Goal: Task Accomplishment & Management: Manage account settings

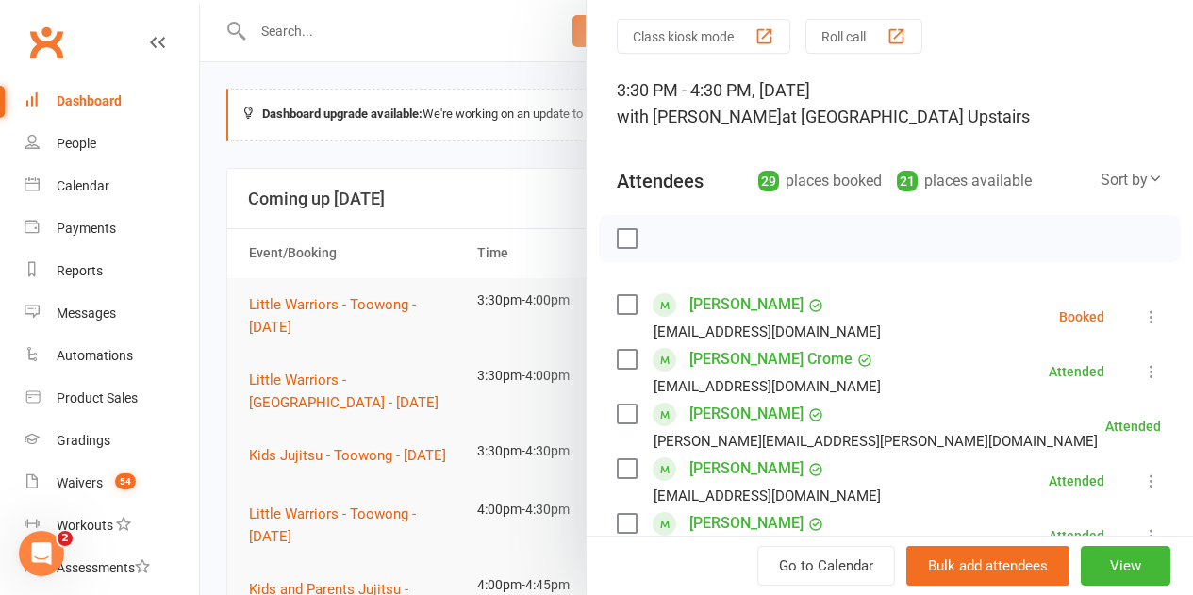
scroll to position [94, 0]
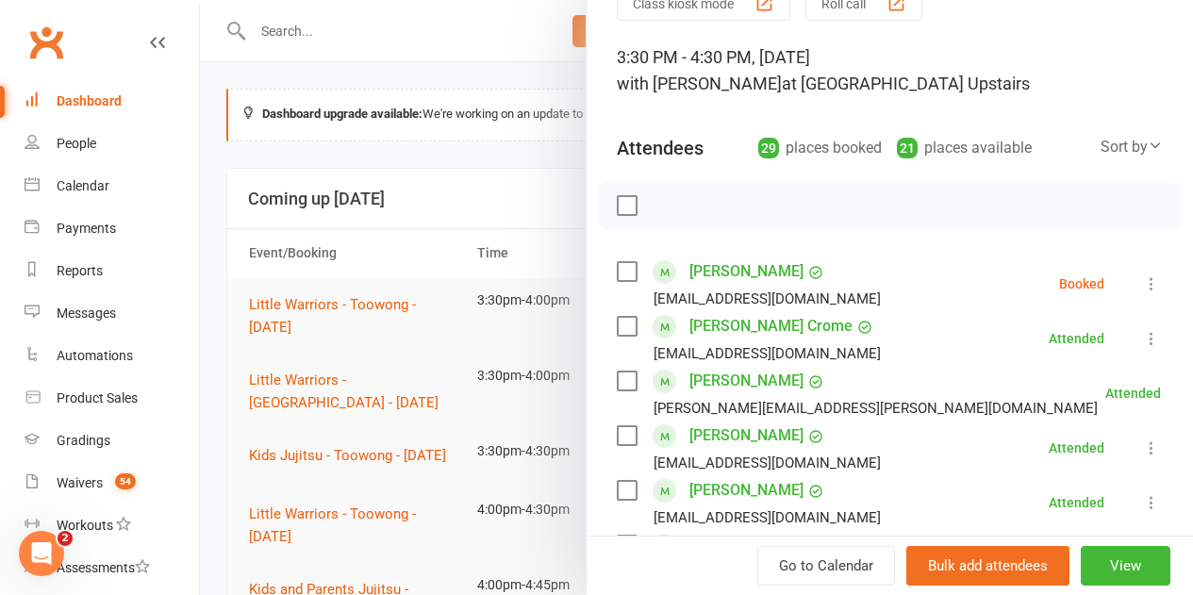
click at [617, 272] on label at bounding box center [626, 271] width 19 height 19
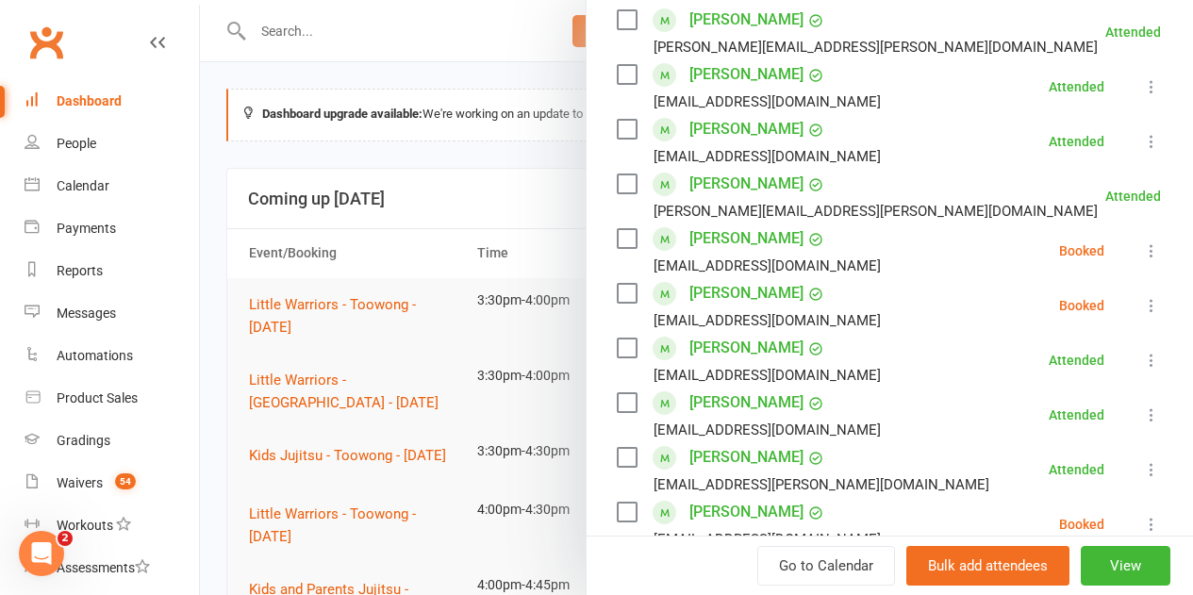
scroll to position [472, 0]
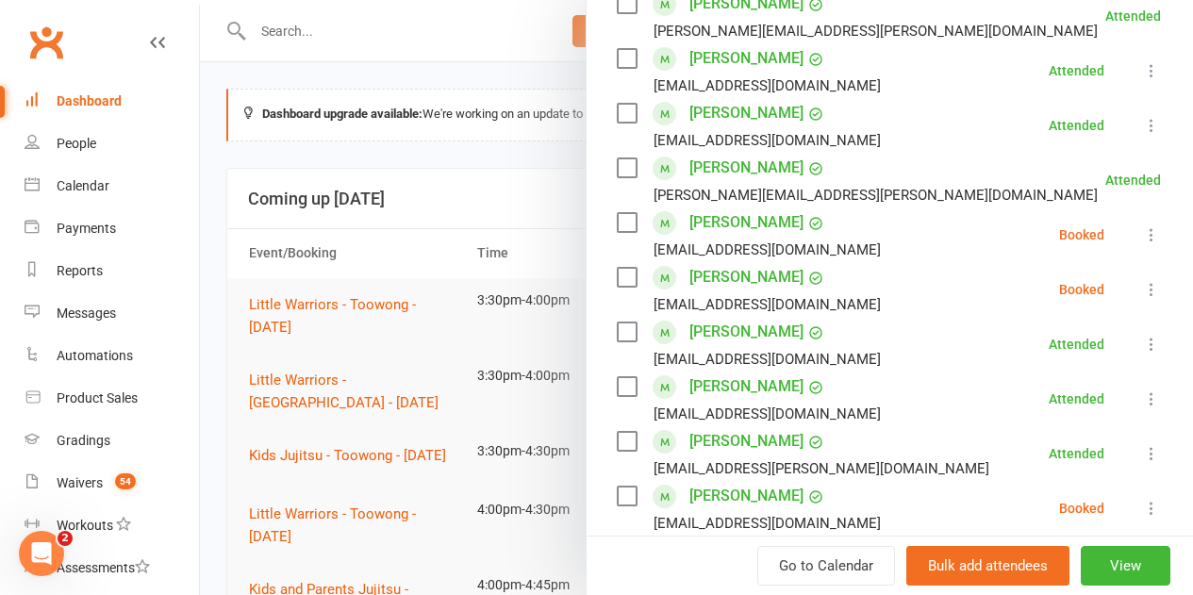
drag, startPoint x: 624, startPoint y: 223, endPoint x: 602, endPoint y: 225, distance: 21.8
click at [622, 223] on div "[PERSON_NAME] [EMAIL_ADDRESS][DOMAIN_NAME]" at bounding box center [753, 235] width 272 height 55
click at [617, 222] on label at bounding box center [626, 222] width 19 height 19
click at [617, 279] on label at bounding box center [626, 277] width 19 height 19
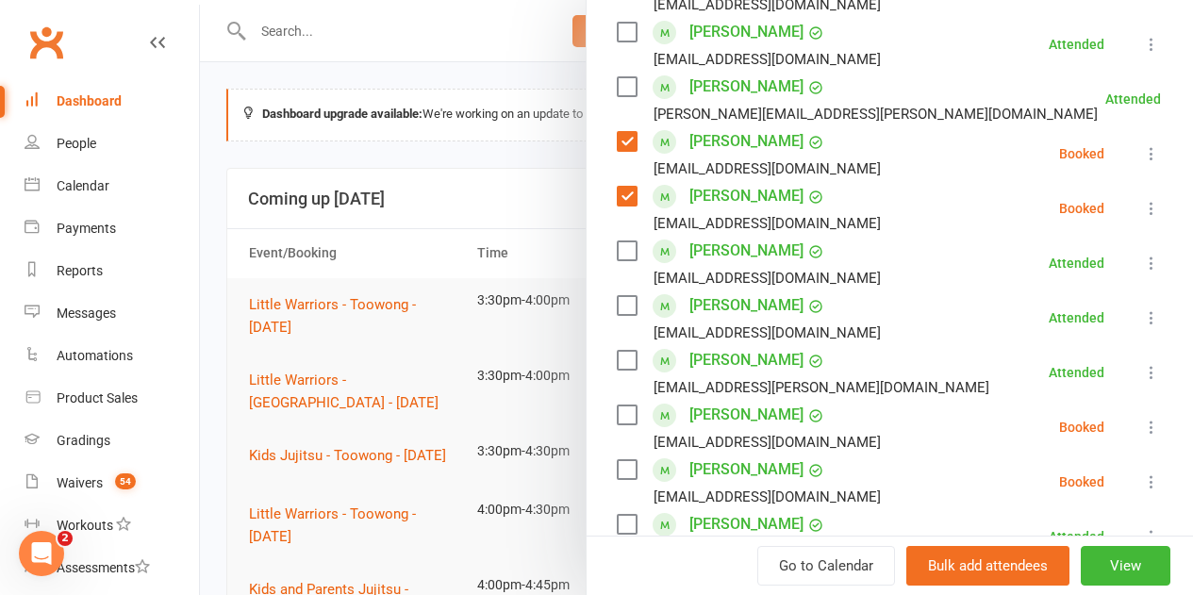
scroll to position [660, 0]
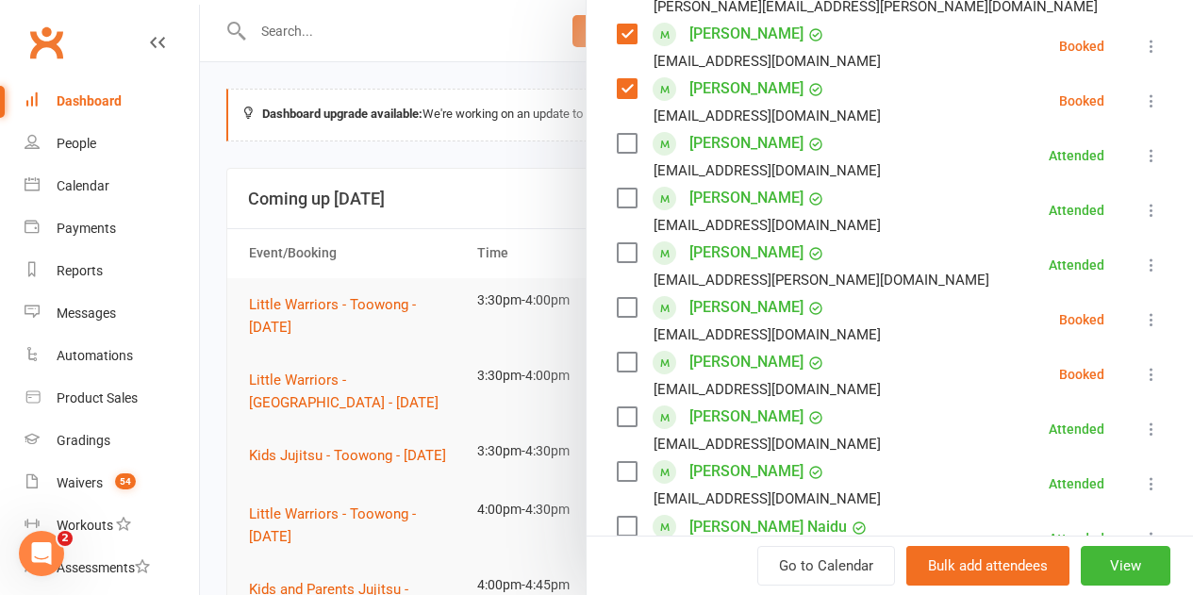
click at [617, 306] on label at bounding box center [626, 307] width 19 height 19
click at [617, 366] on label at bounding box center [626, 362] width 19 height 19
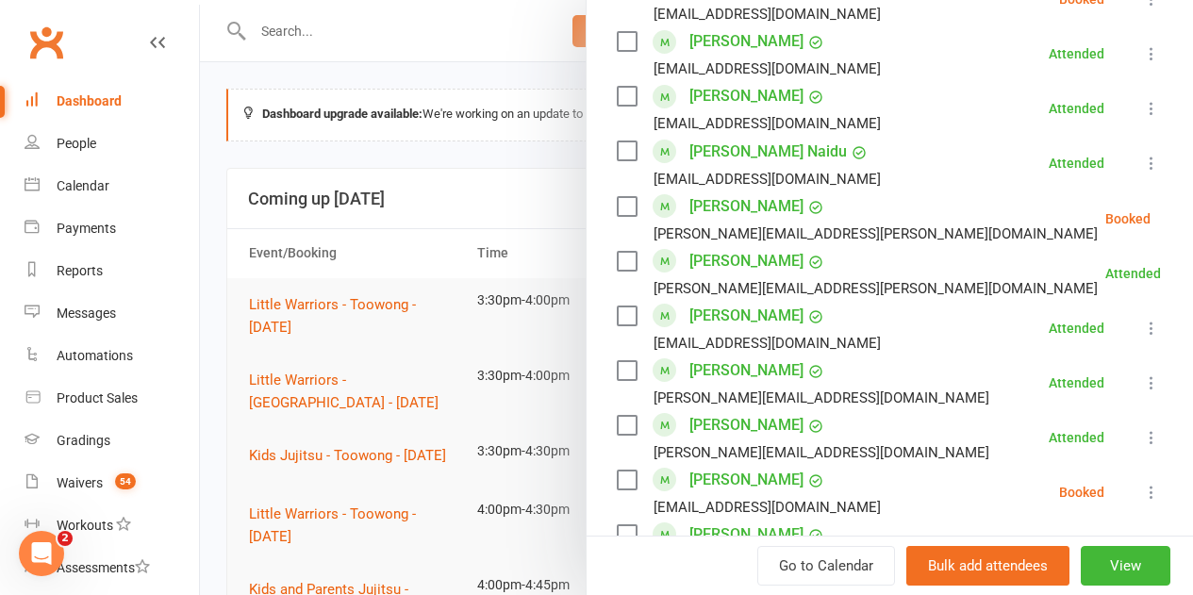
scroll to position [1038, 0]
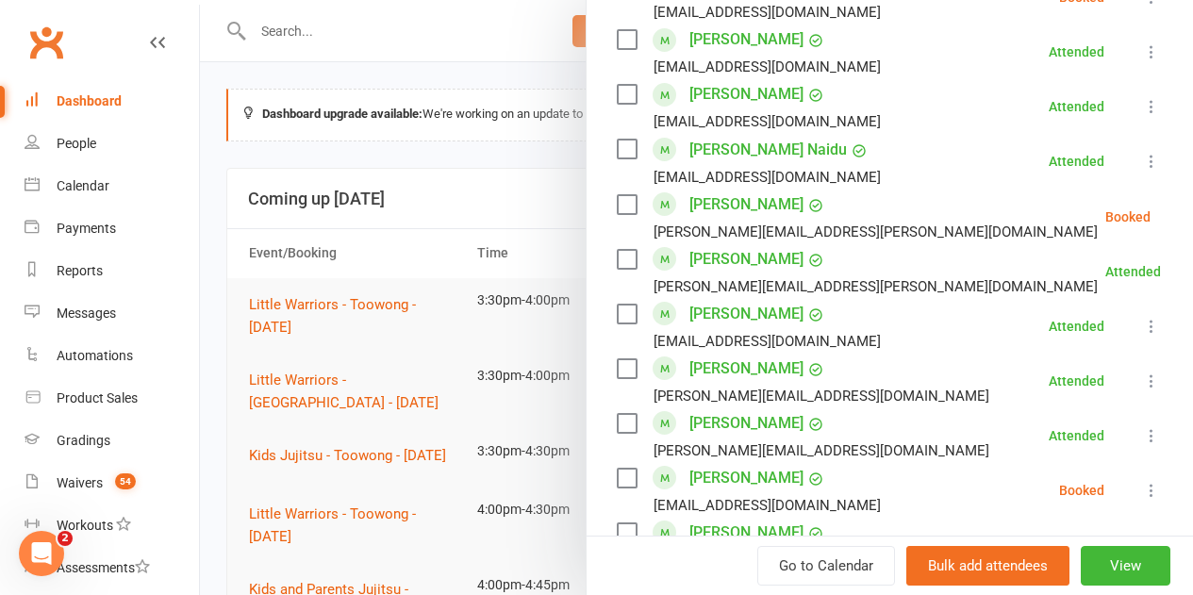
click at [617, 210] on label at bounding box center [626, 204] width 19 height 19
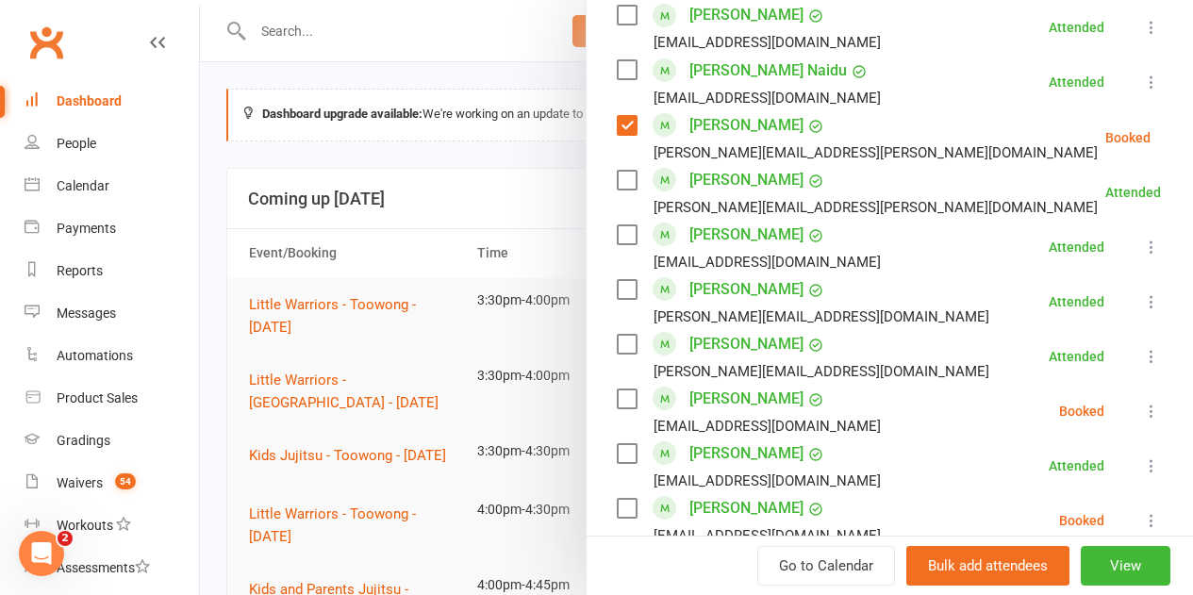
scroll to position [1321, 0]
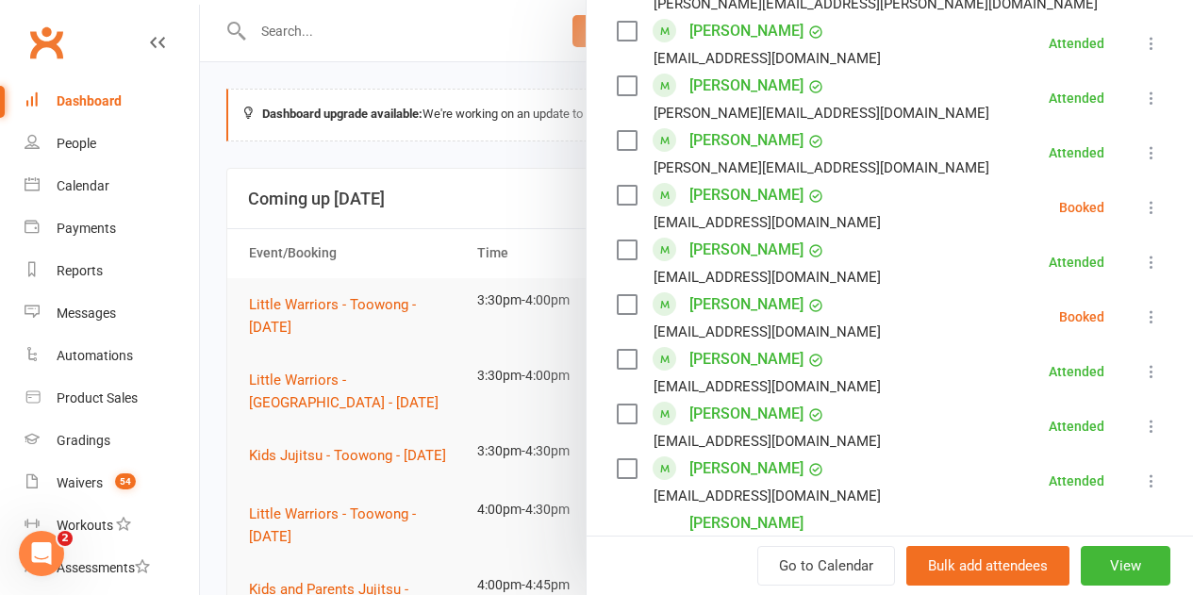
click at [617, 195] on label at bounding box center [626, 195] width 19 height 19
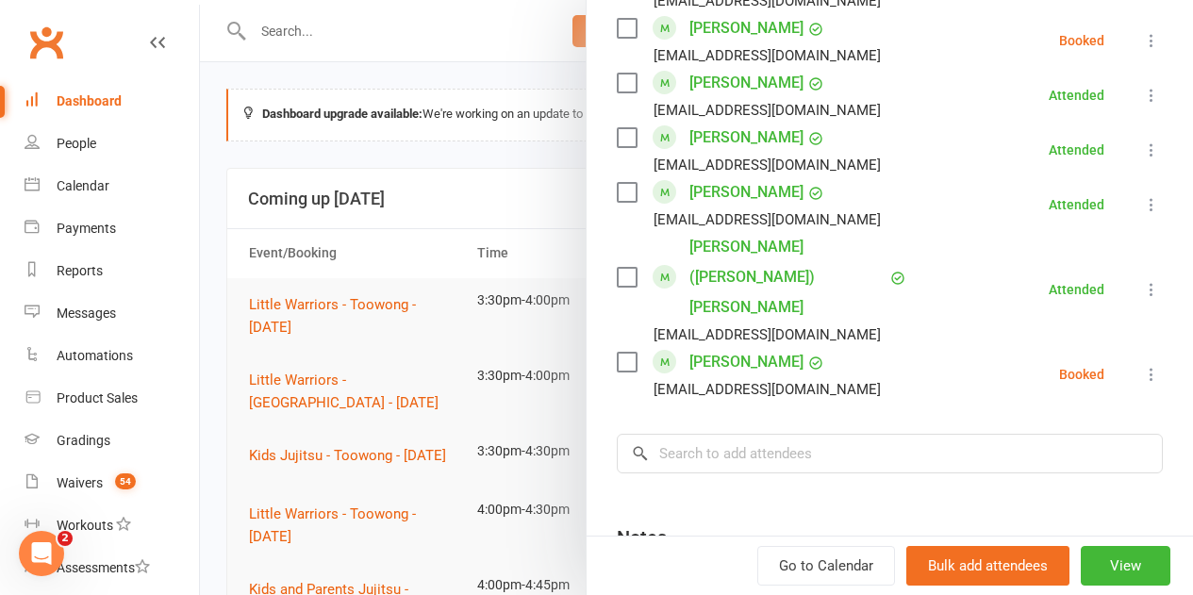
scroll to position [1509, 0]
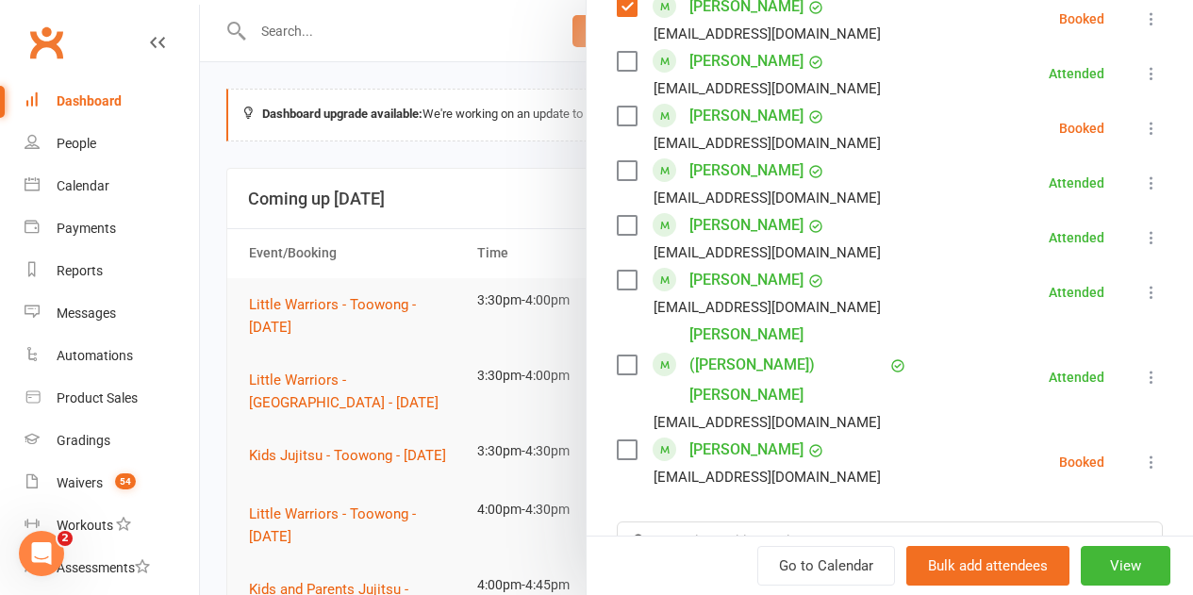
click at [617, 114] on label at bounding box center [626, 116] width 19 height 19
click at [618, 441] on label at bounding box center [626, 450] width 19 height 19
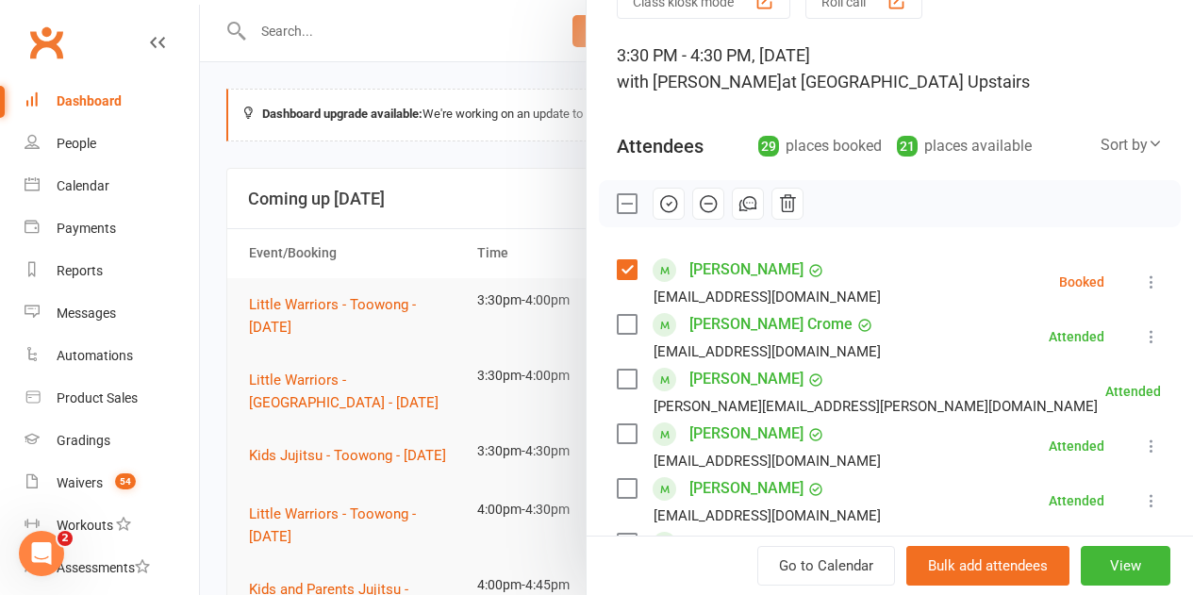
scroll to position [0, 0]
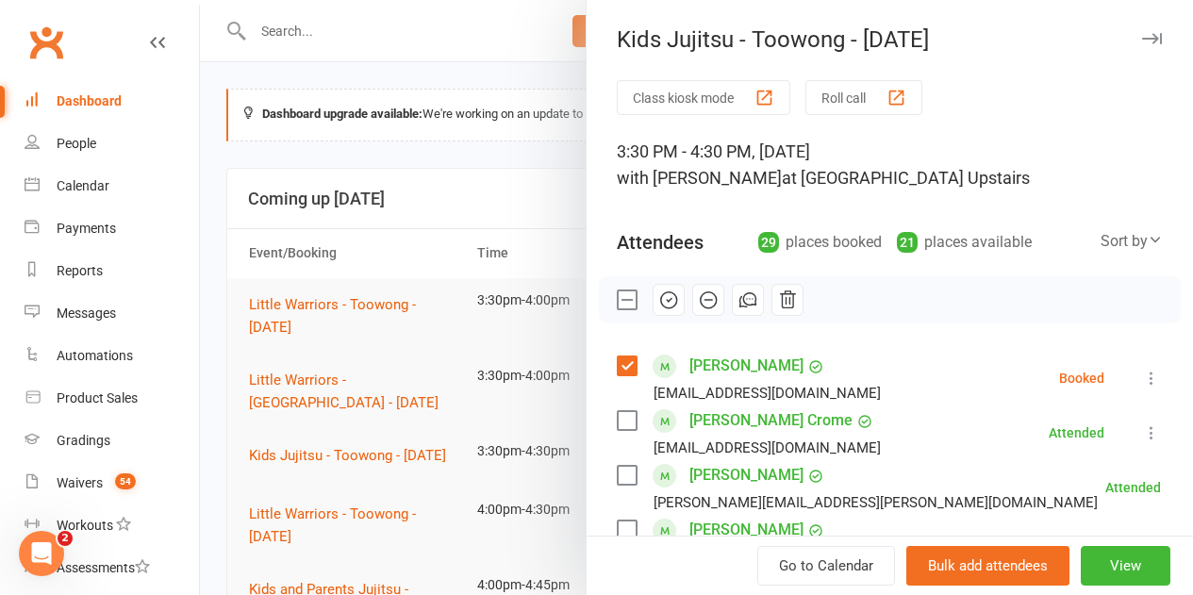
click at [701, 303] on icon "button" at bounding box center [709, 300] width 16 height 16
click at [622, 296] on label at bounding box center [626, 300] width 19 height 19
click at [307, 74] on div at bounding box center [696, 297] width 993 height 595
